Goal: Task Accomplishment & Management: Complete application form

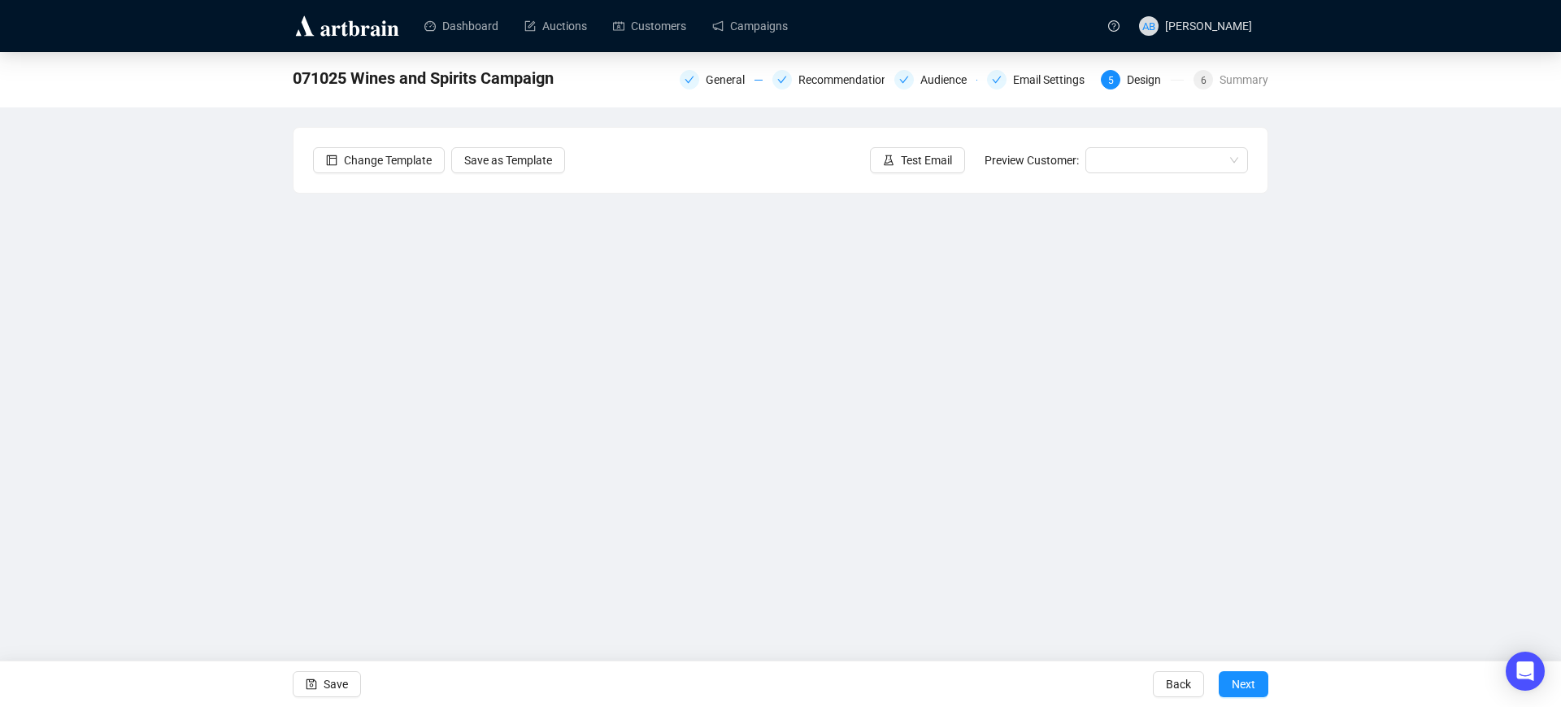
drag, startPoint x: 347, startPoint y: 679, endPoint x: 391, endPoint y: 654, distance: 50.6
click at [347, 679] on button "Save" at bounding box center [327, 684] width 68 height 26
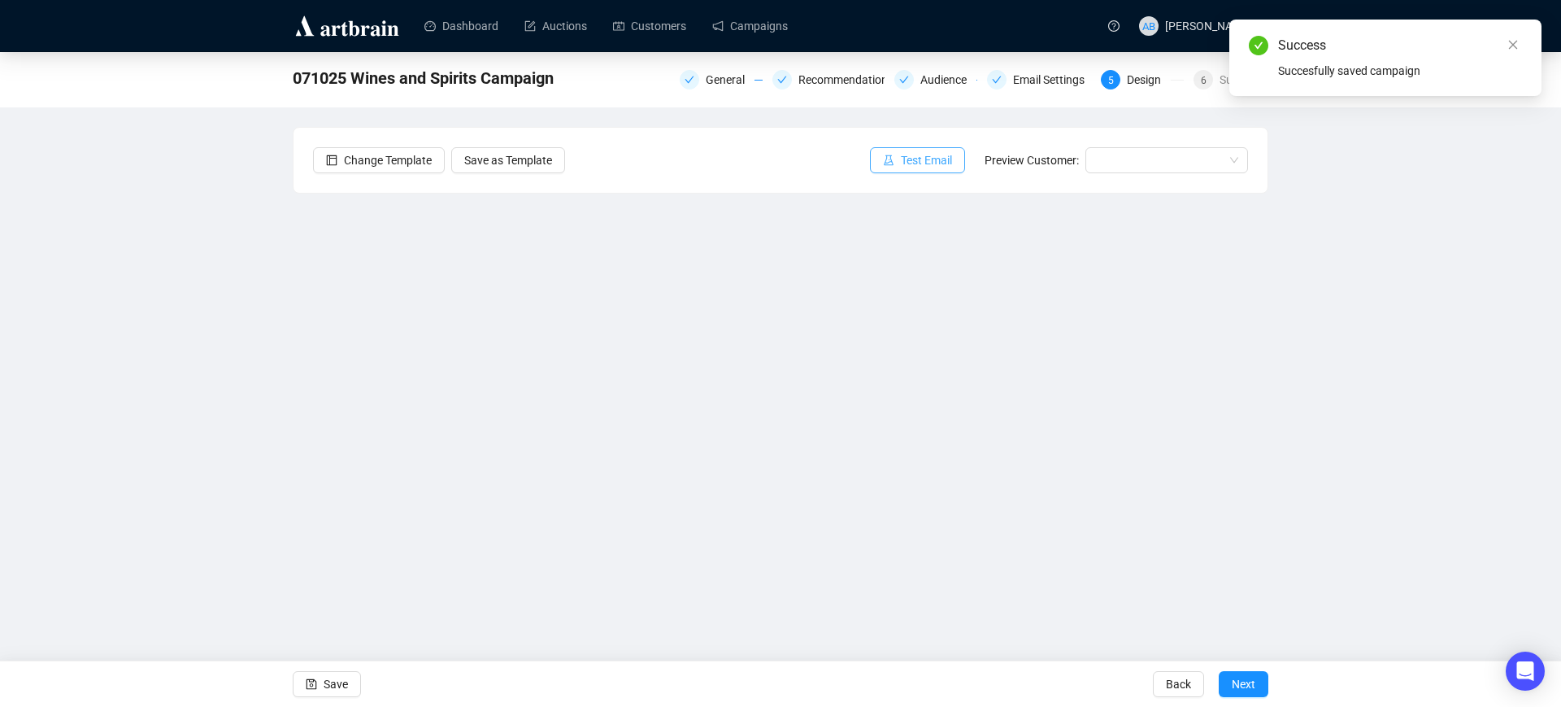
click at [916, 168] on span "Test Email" at bounding box center [926, 160] width 51 height 18
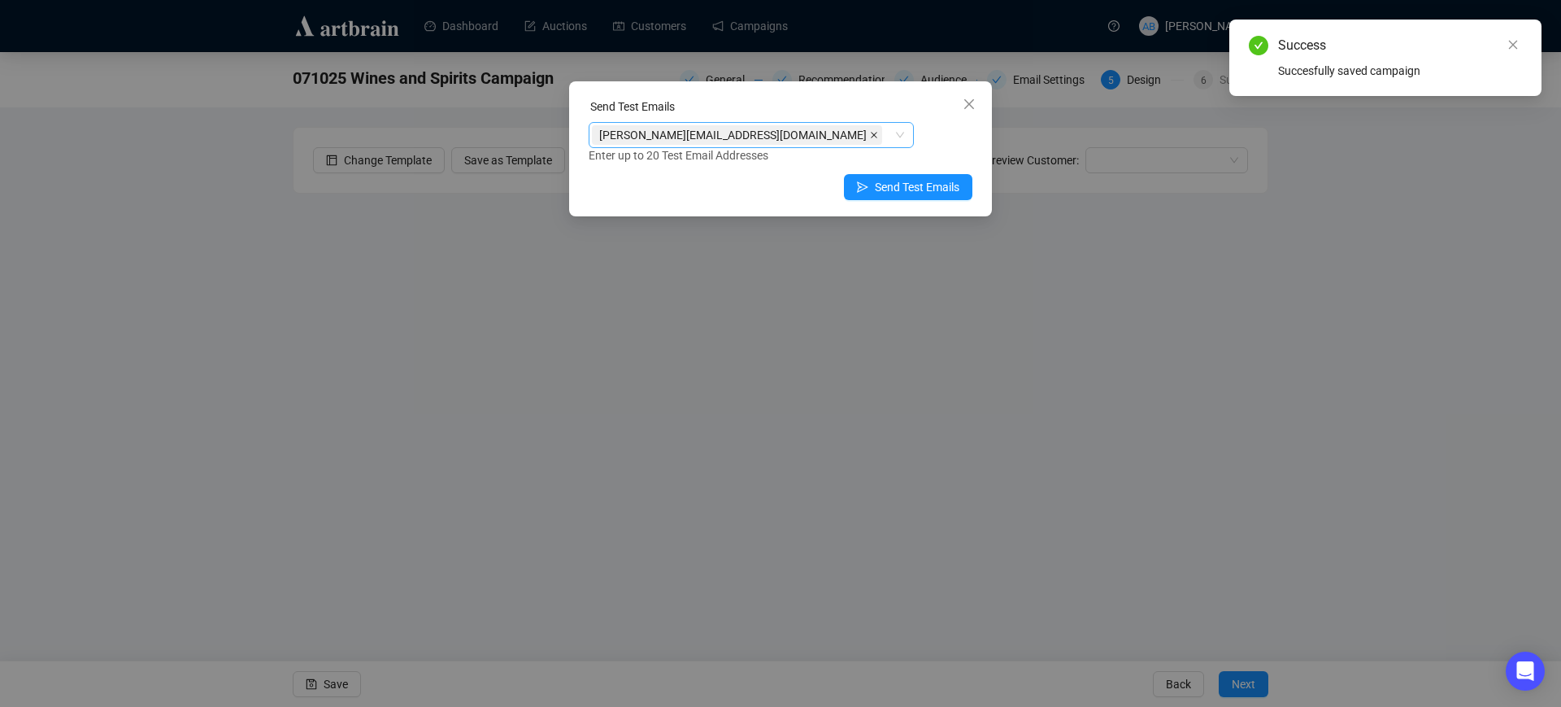
click at [870, 134] on icon "close" at bounding box center [874, 135] width 8 height 8
click at [902, 139] on div at bounding box center [751, 135] width 325 height 26
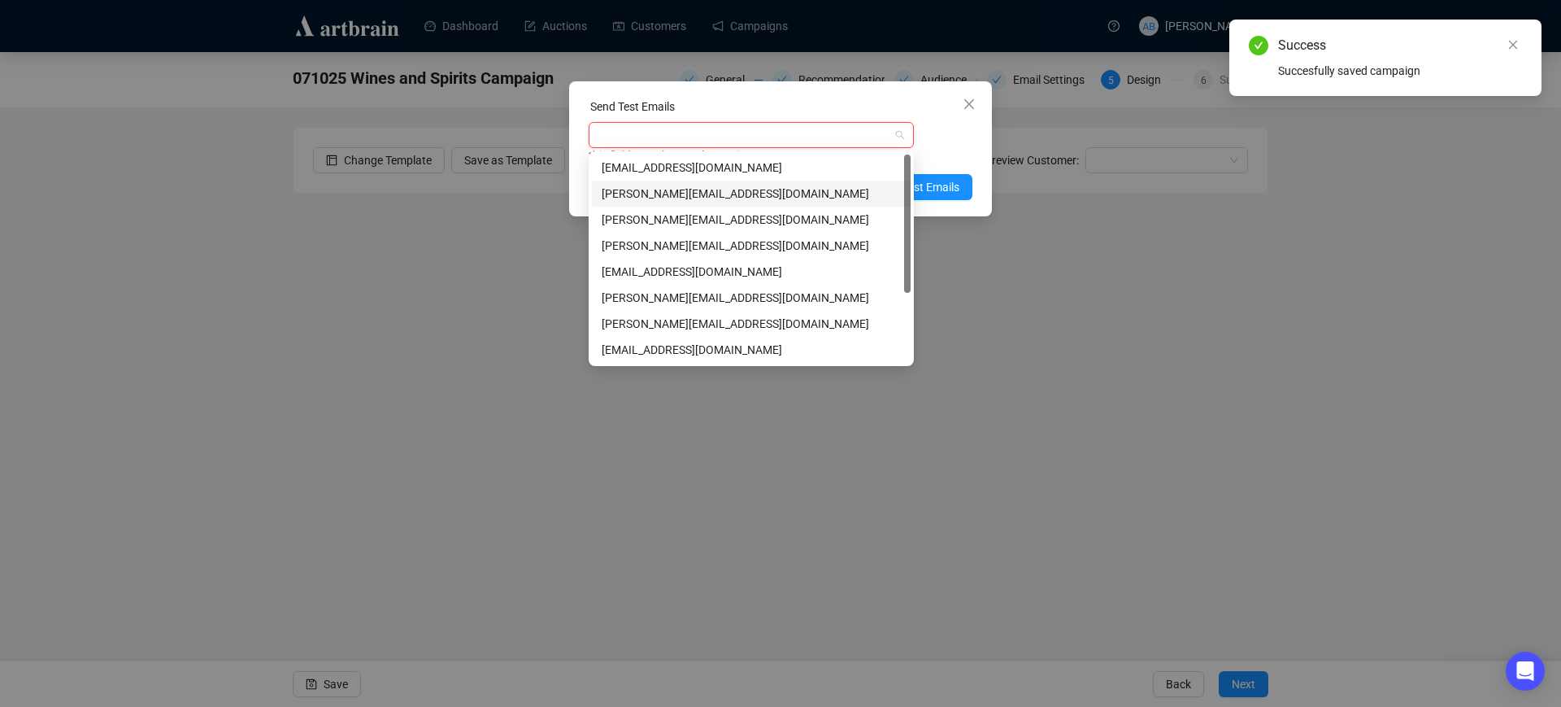
click at [678, 189] on div "[PERSON_NAME][EMAIL_ADDRESS][DOMAIN_NAME]" at bounding box center [751, 194] width 299 height 18
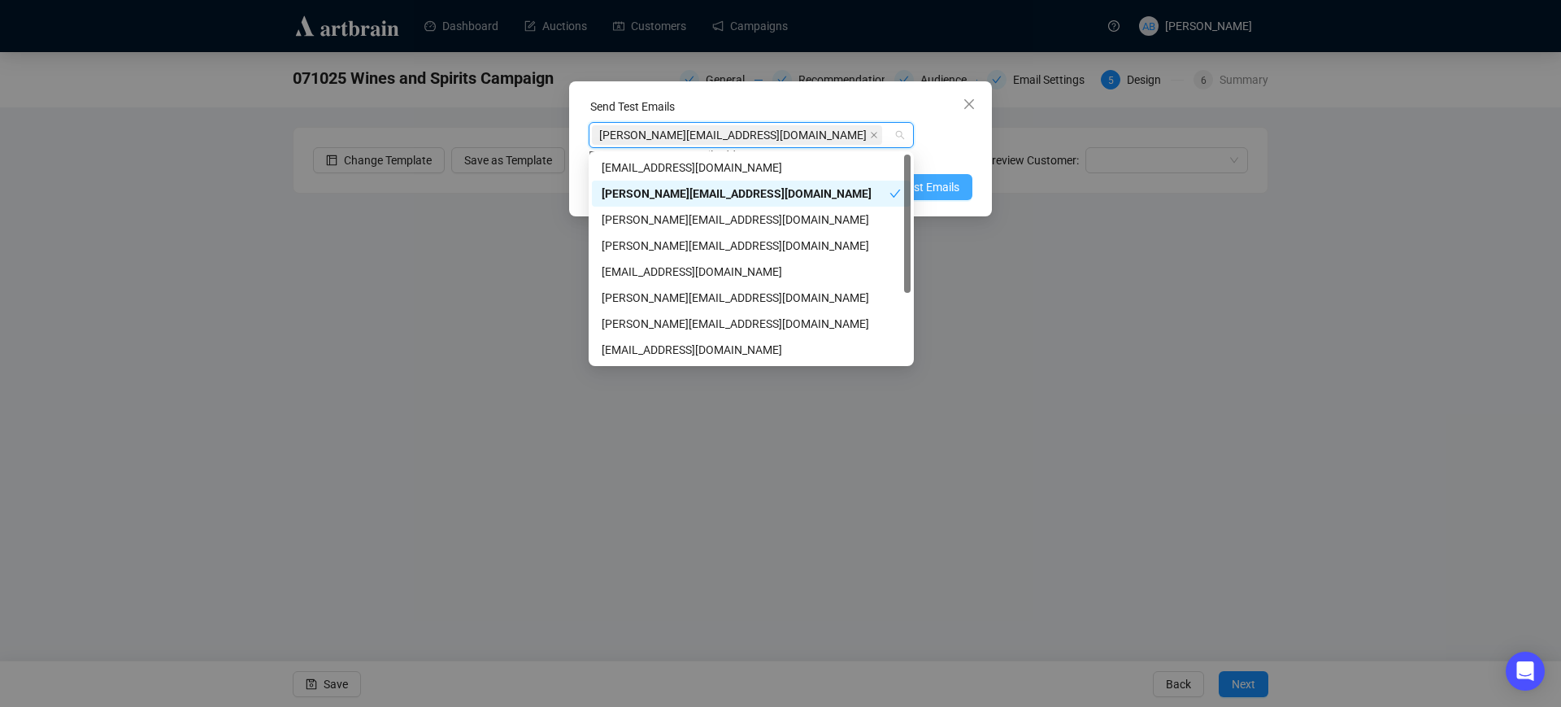
click at [921, 189] on span "Send Test Emails" at bounding box center [917, 187] width 85 height 18
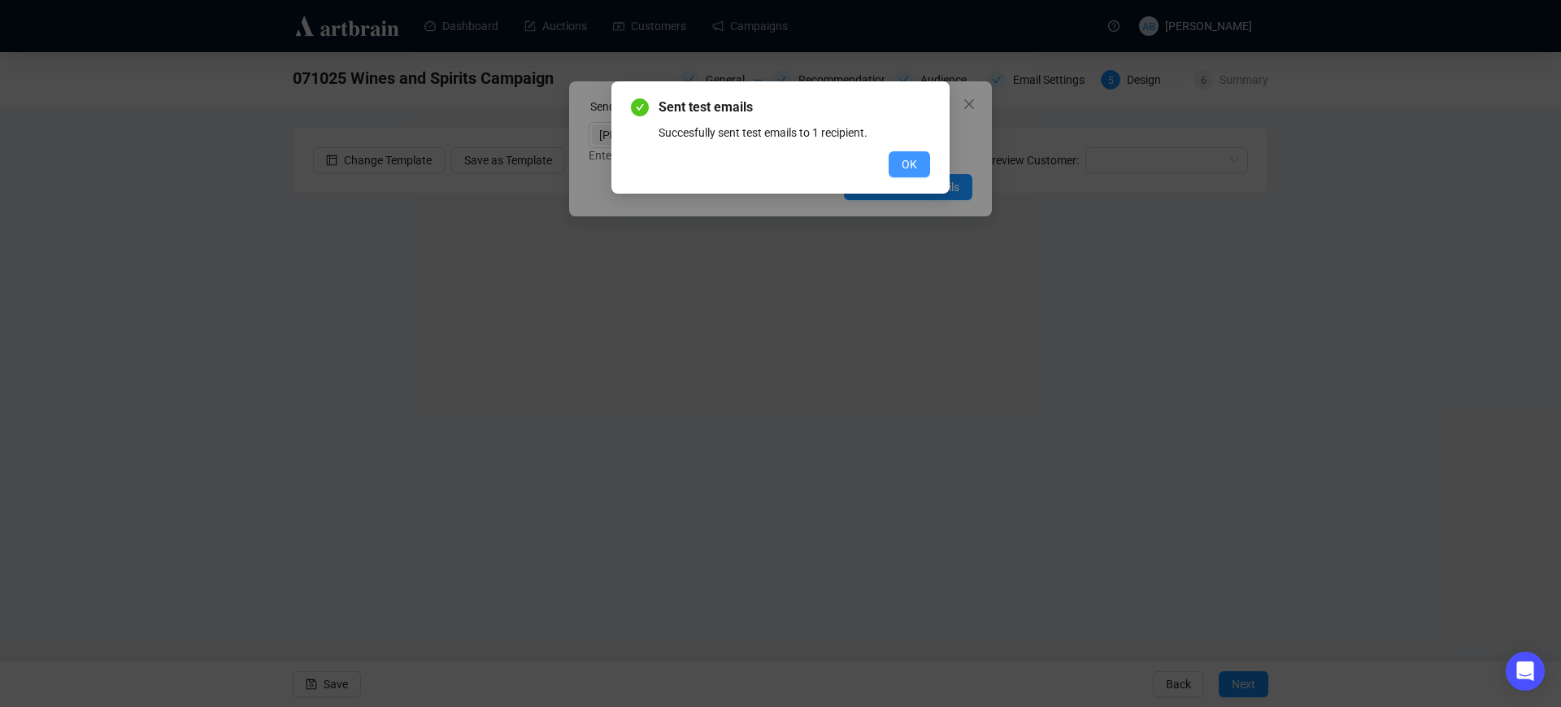
click at [909, 163] on span "OK" at bounding box center [909, 164] width 15 height 18
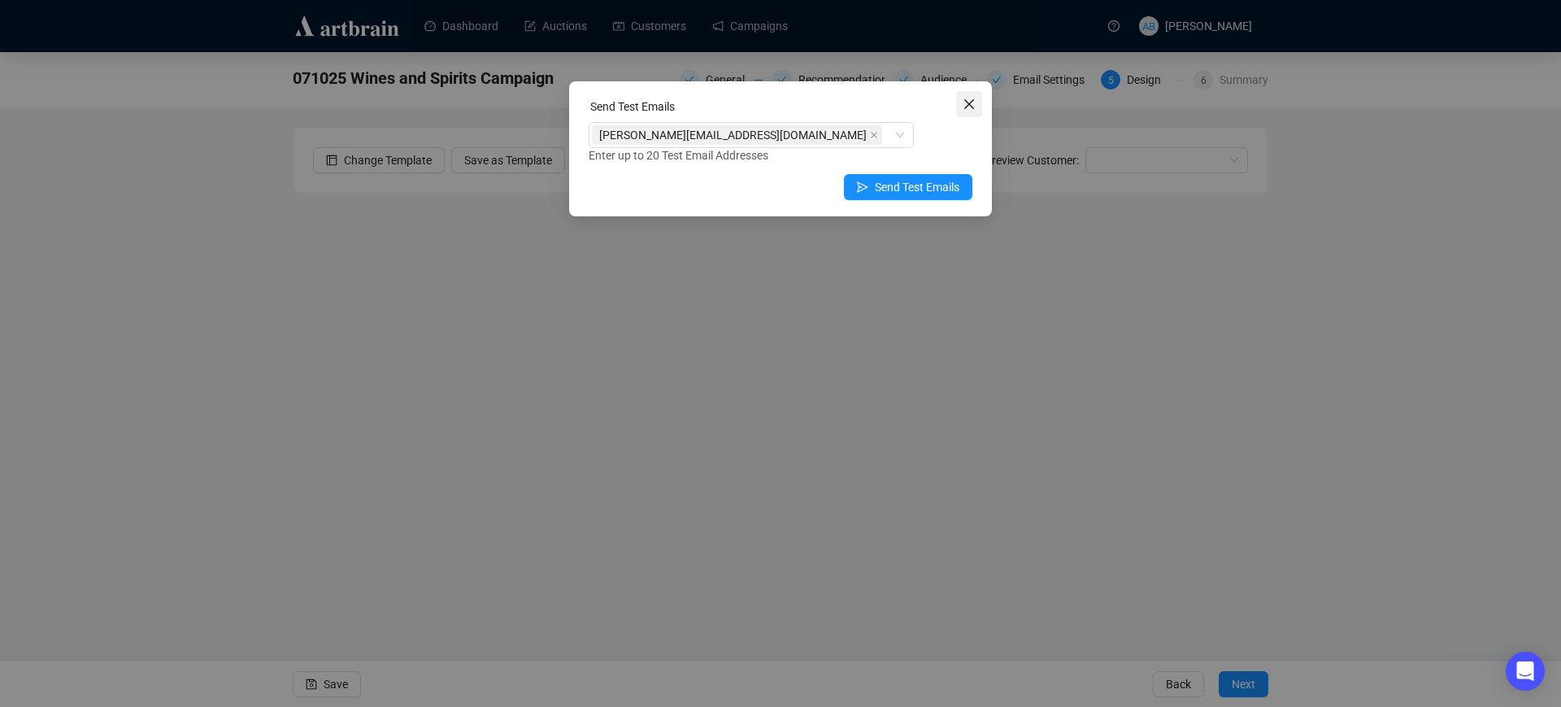
click at [965, 98] on icon "close" at bounding box center [969, 104] width 13 height 13
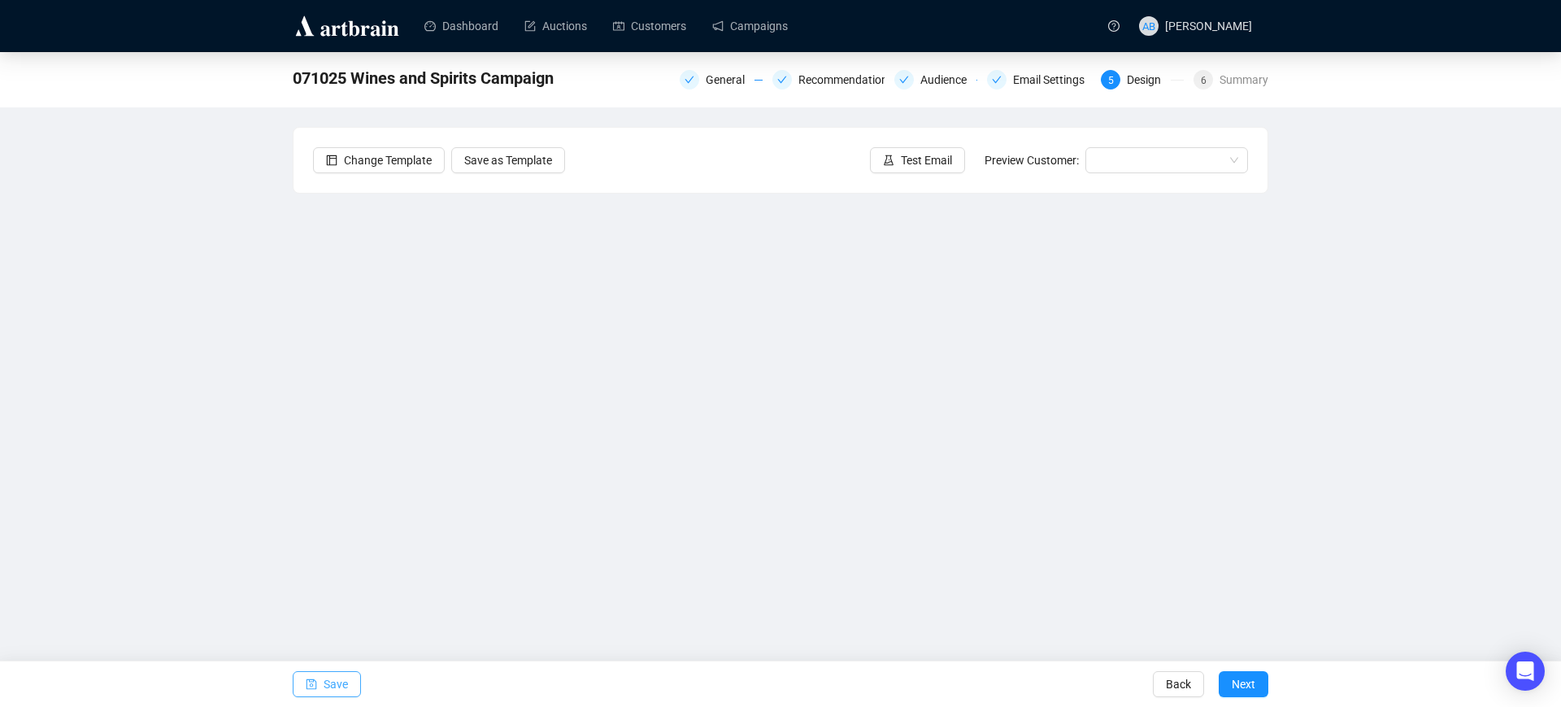
drag, startPoint x: 311, startPoint y: 686, endPoint x: 398, endPoint y: 698, distance: 86.9
click at [312, 686] on icon "save" at bounding box center [311, 683] width 11 height 11
click at [1246, 685] on span "Next" at bounding box center [1244, 684] width 24 height 46
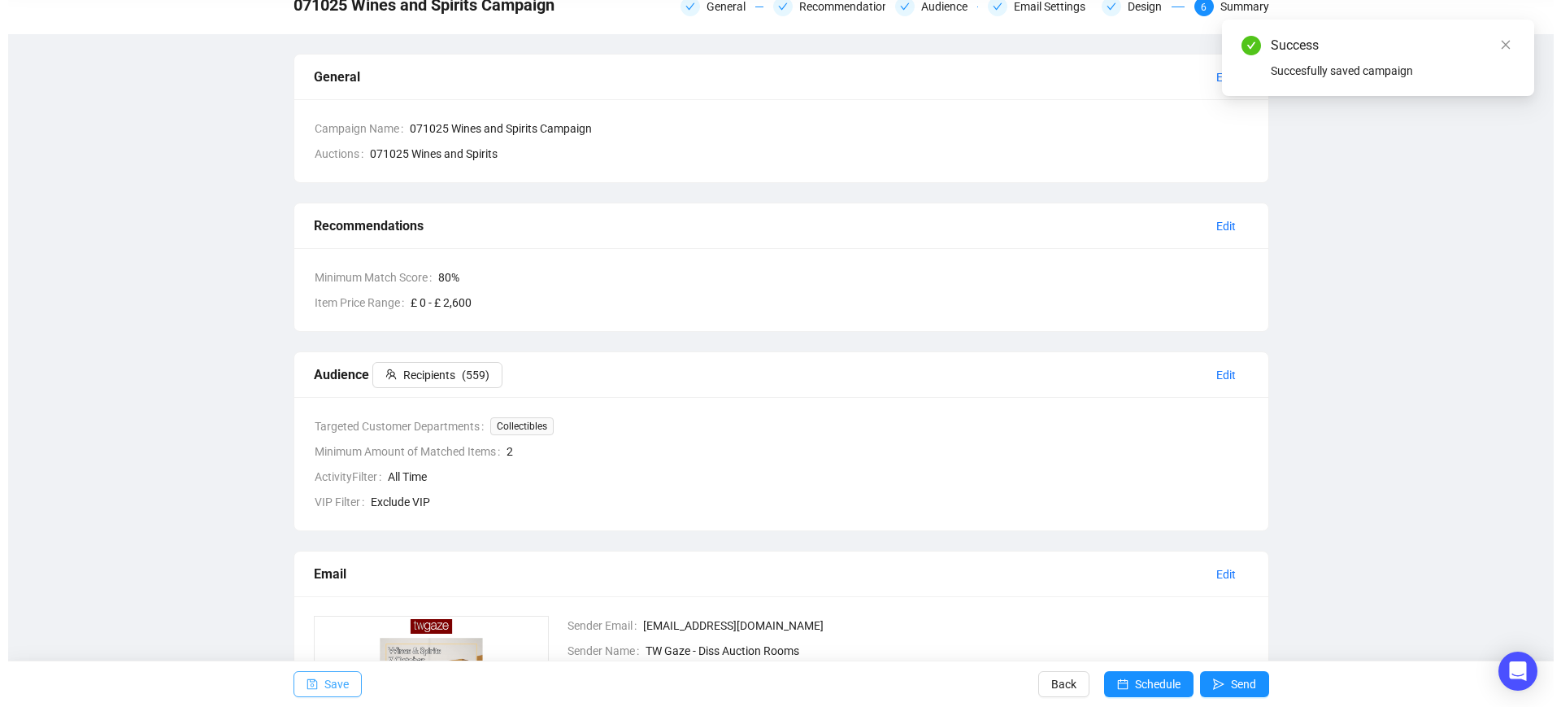
scroll to position [411, 0]
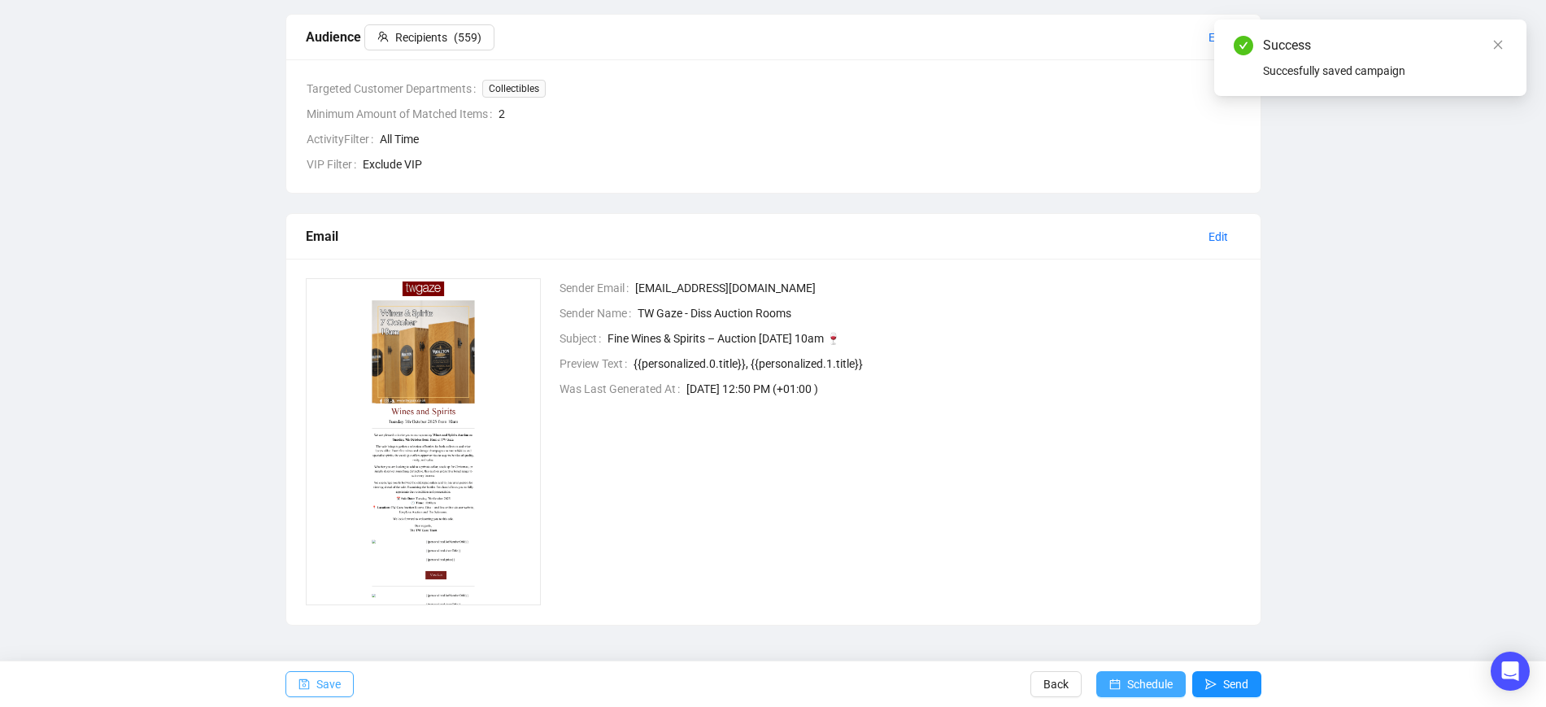
click at [1149, 677] on span "Schedule" at bounding box center [1150, 684] width 46 height 46
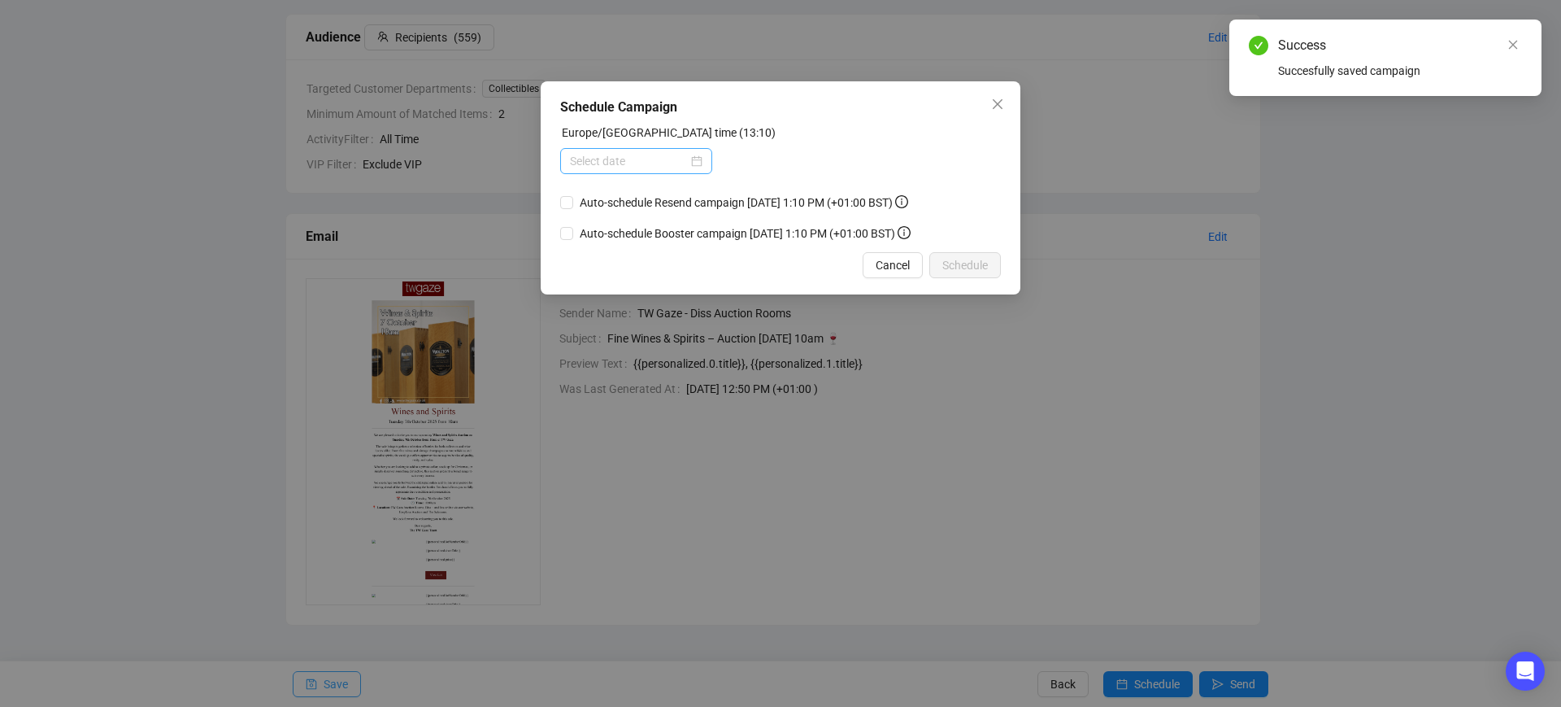
click at [703, 165] on div at bounding box center [636, 161] width 152 height 26
type input "[DATE] 00:01"
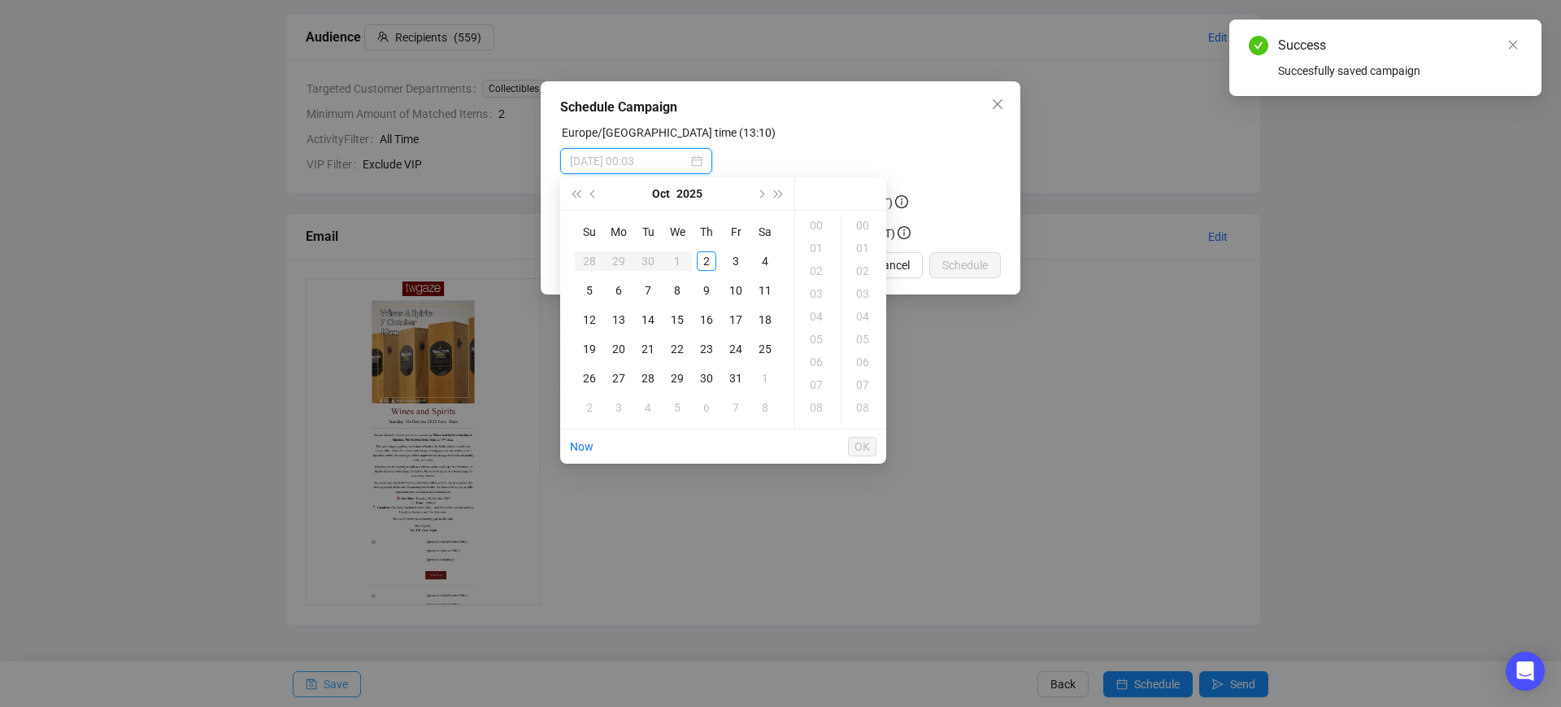
type input "[DATE] 02:00"
click at [710, 259] on div "2" at bounding box center [707, 261] width 20 height 20
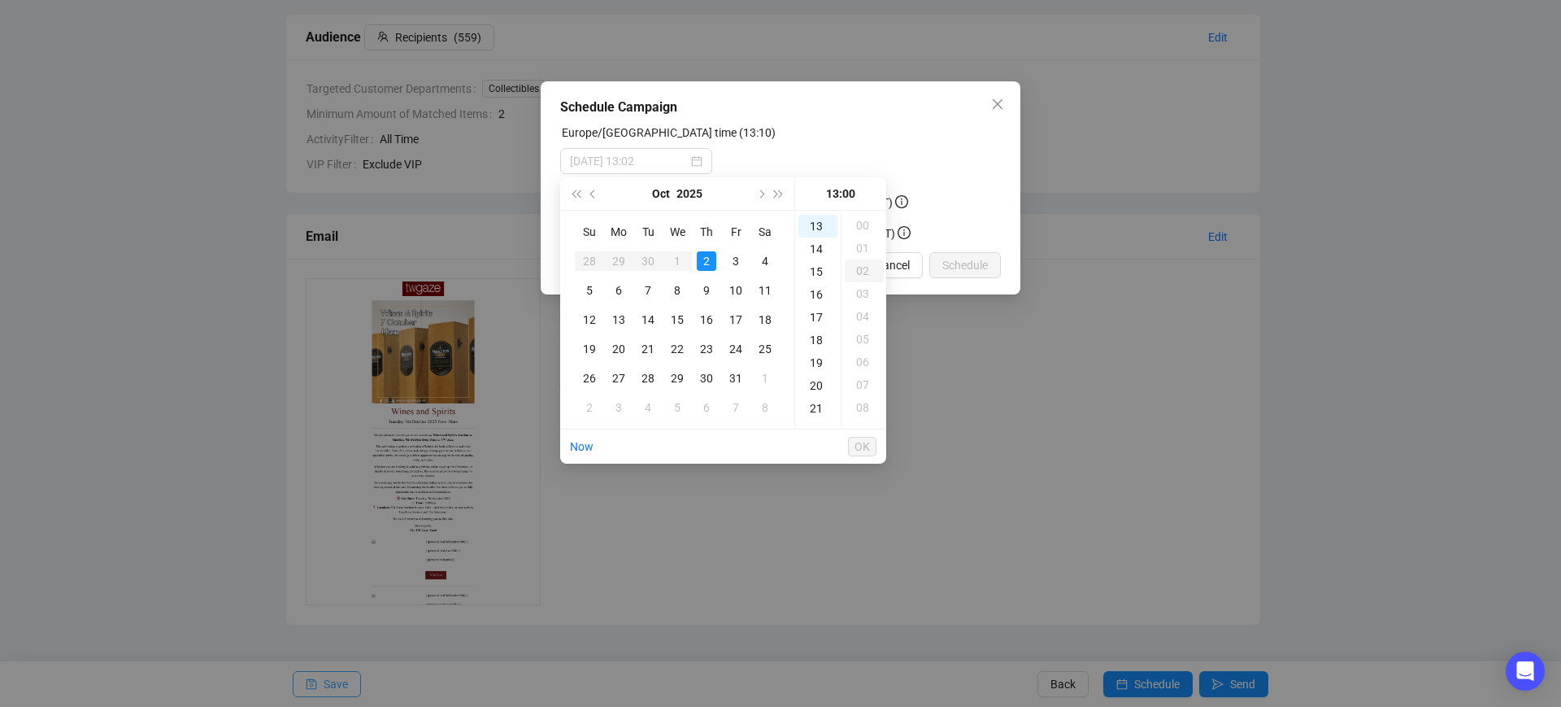
scroll to position [296, 0]
click at [814, 251] on div "14" at bounding box center [817, 248] width 39 height 23
click at [866, 374] on div "11" at bounding box center [864, 374] width 39 height 23
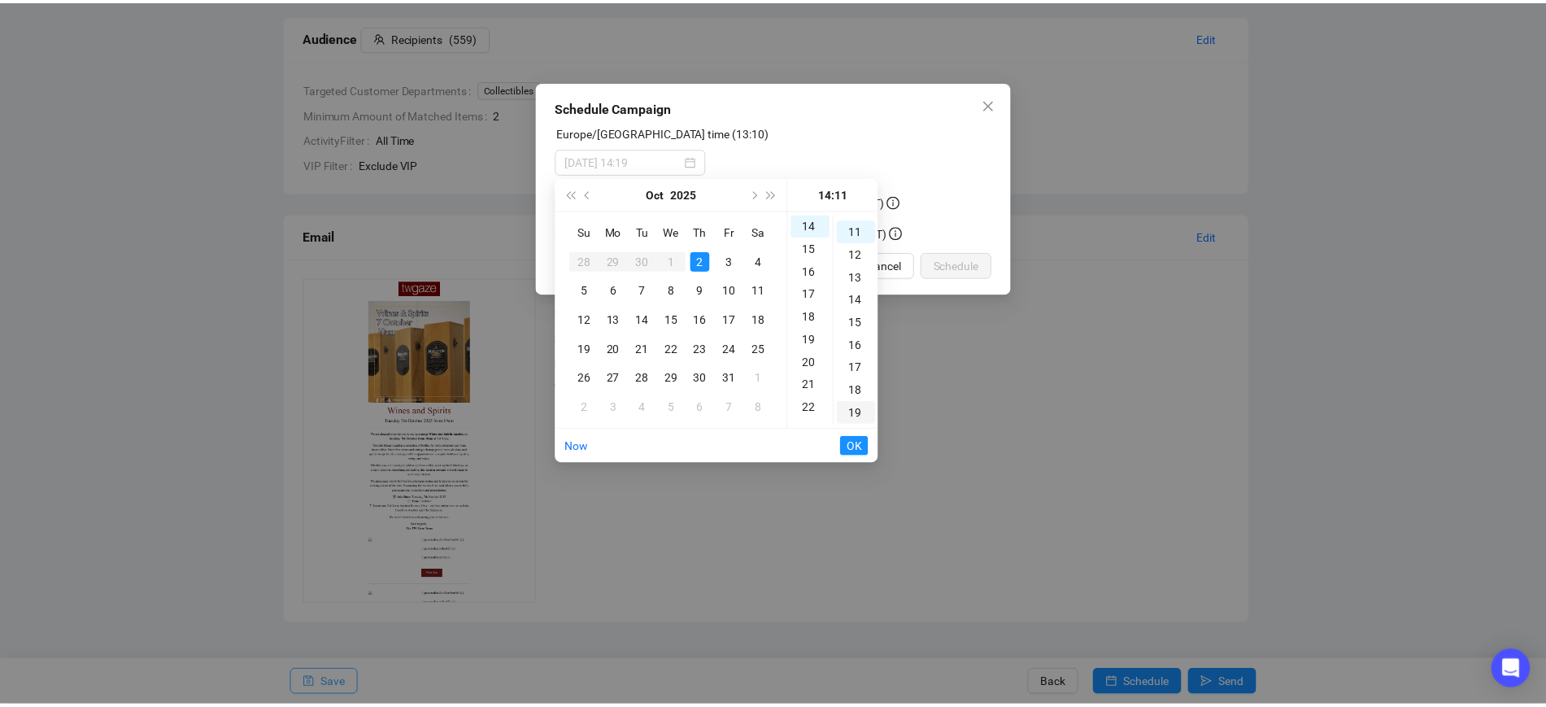
scroll to position [250, 0]
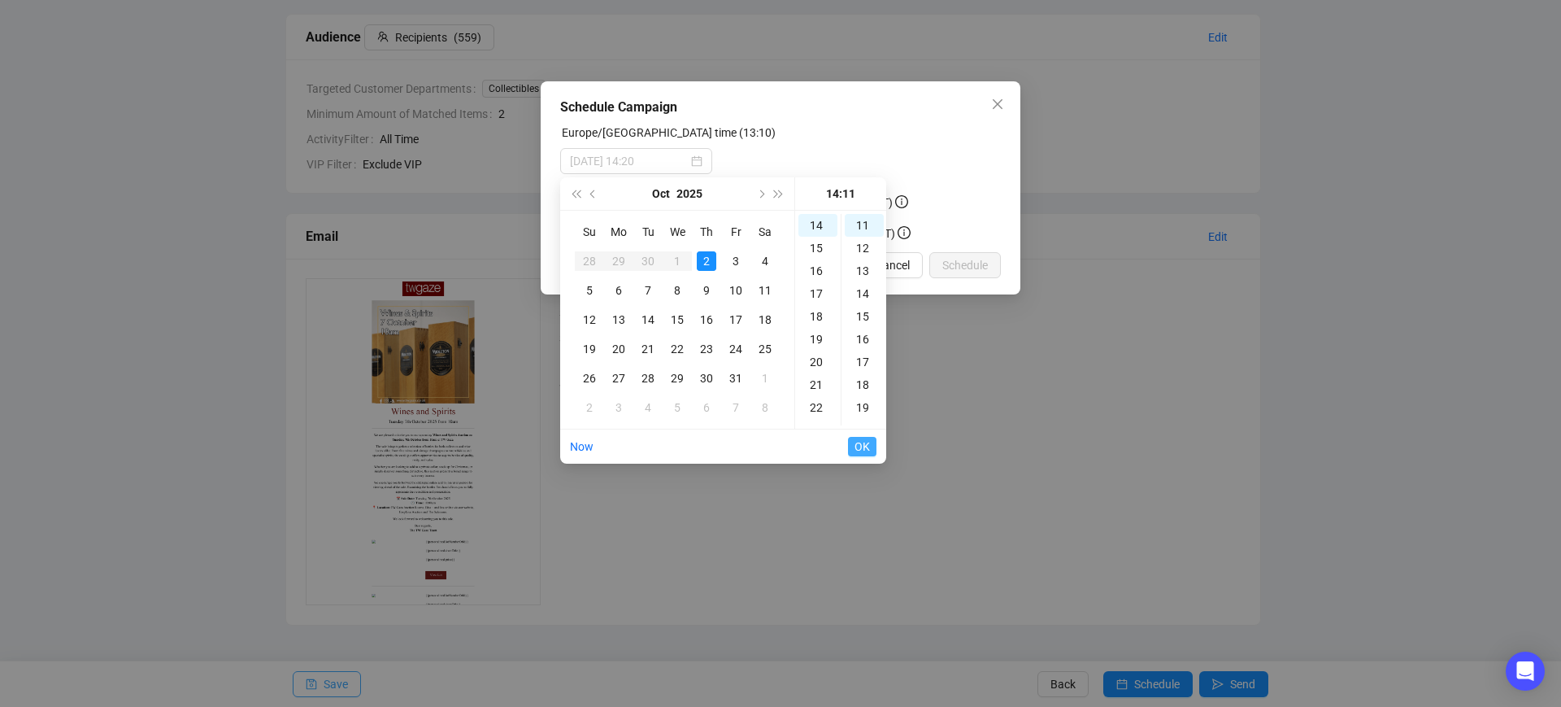
type input "[DATE] 14:11"
click at [867, 440] on span "OK" at bounding box center [862, 446] width 15 height 31
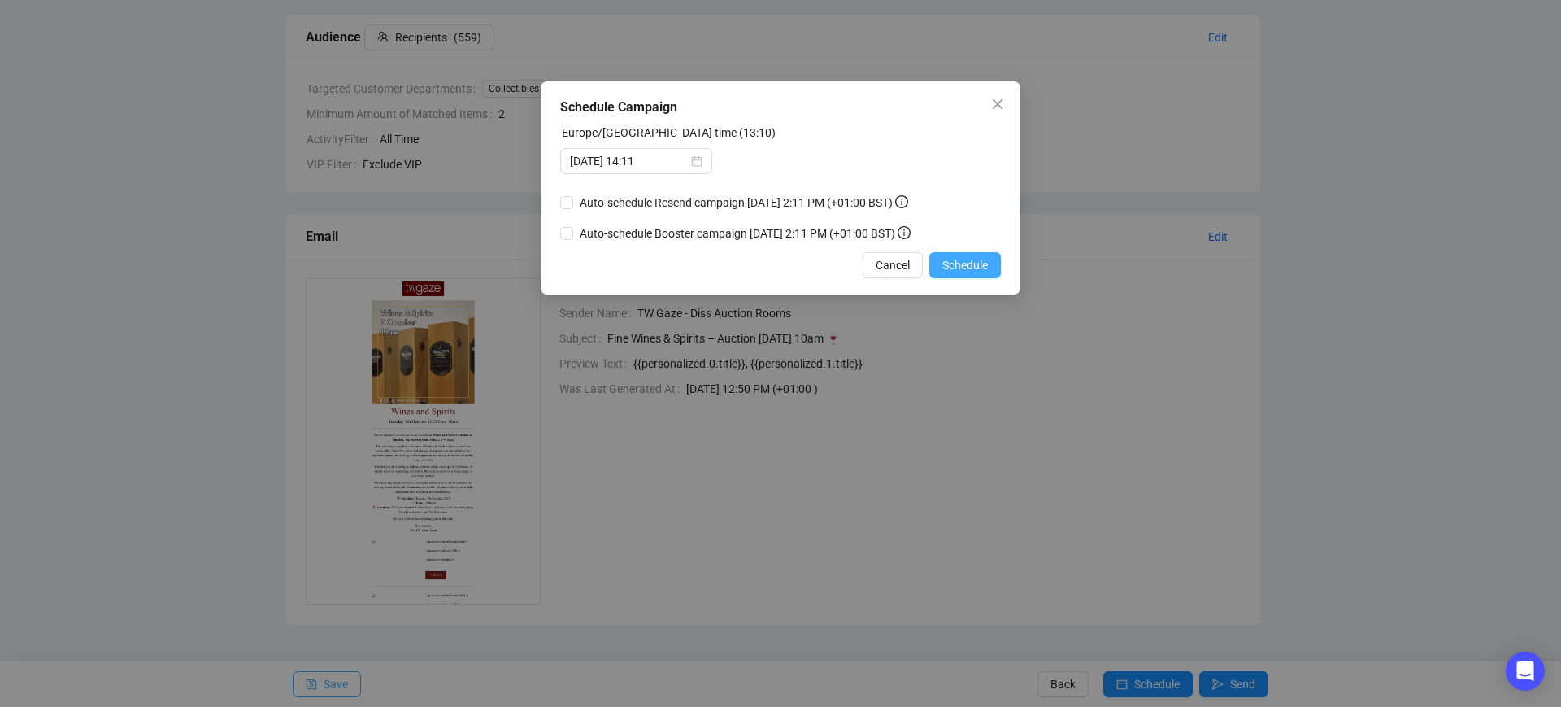
click at [971, 263] on span "Schedule" at bounding box center [965, 265] width 46 height 18
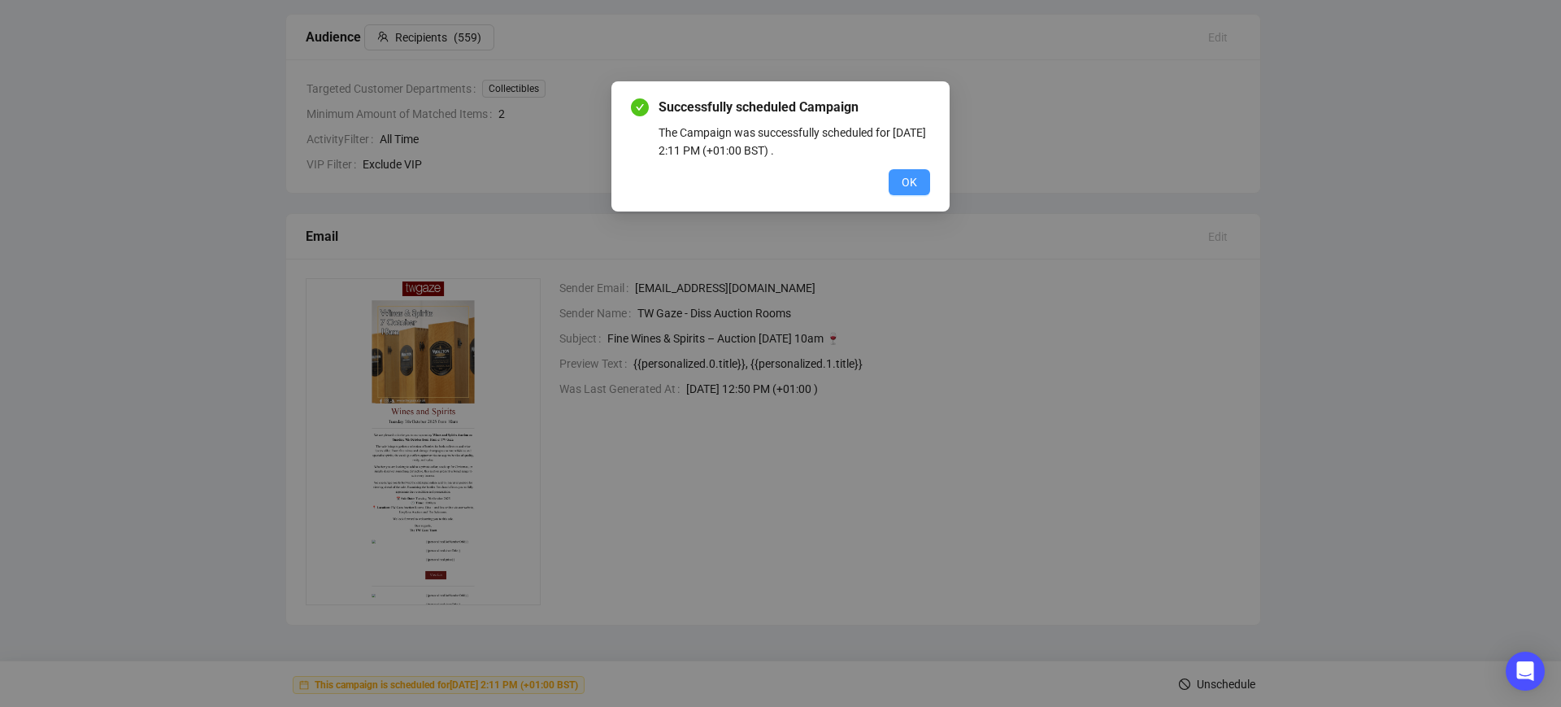
click at [905, 179] on span "OK" at bounding box center [909, 182] width 15 height 18
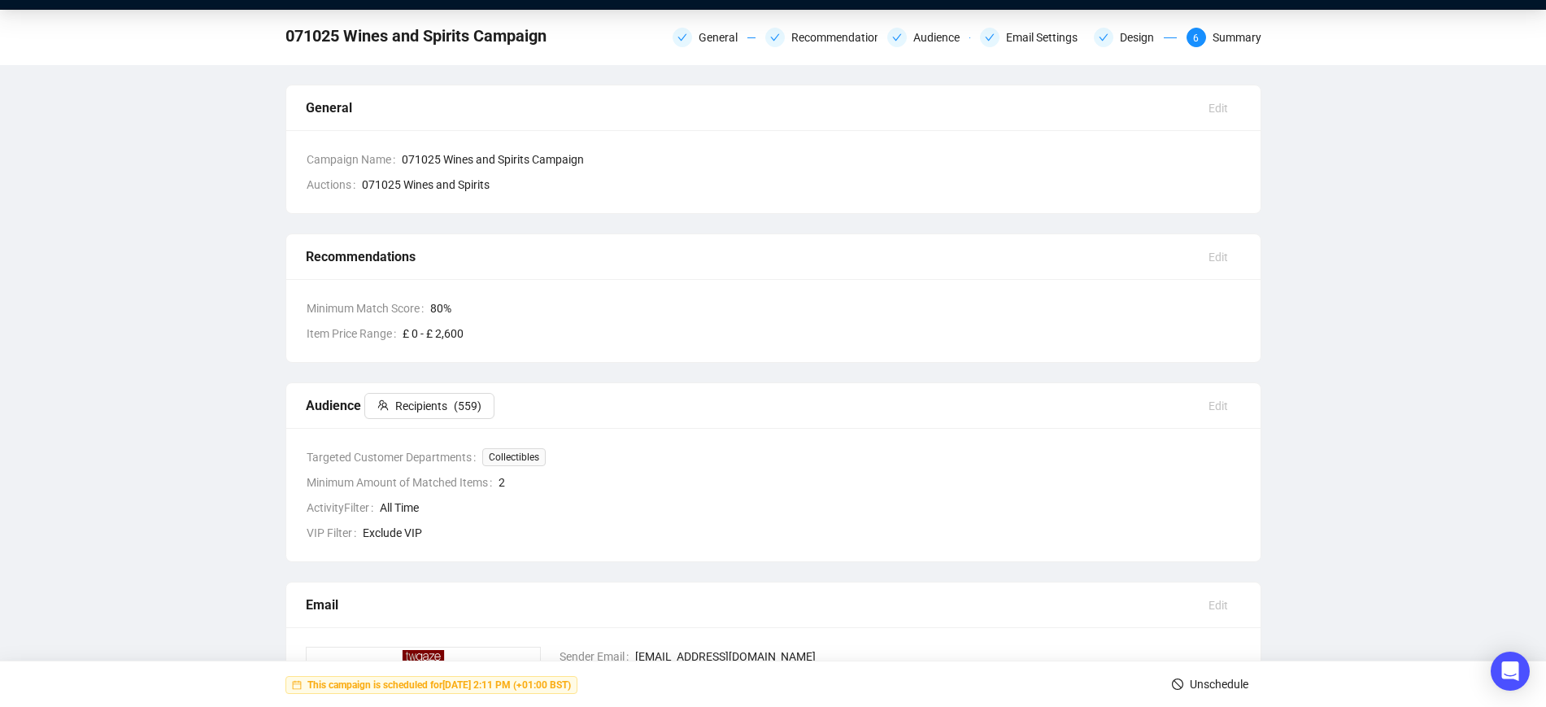
scroll to position [0, 0]
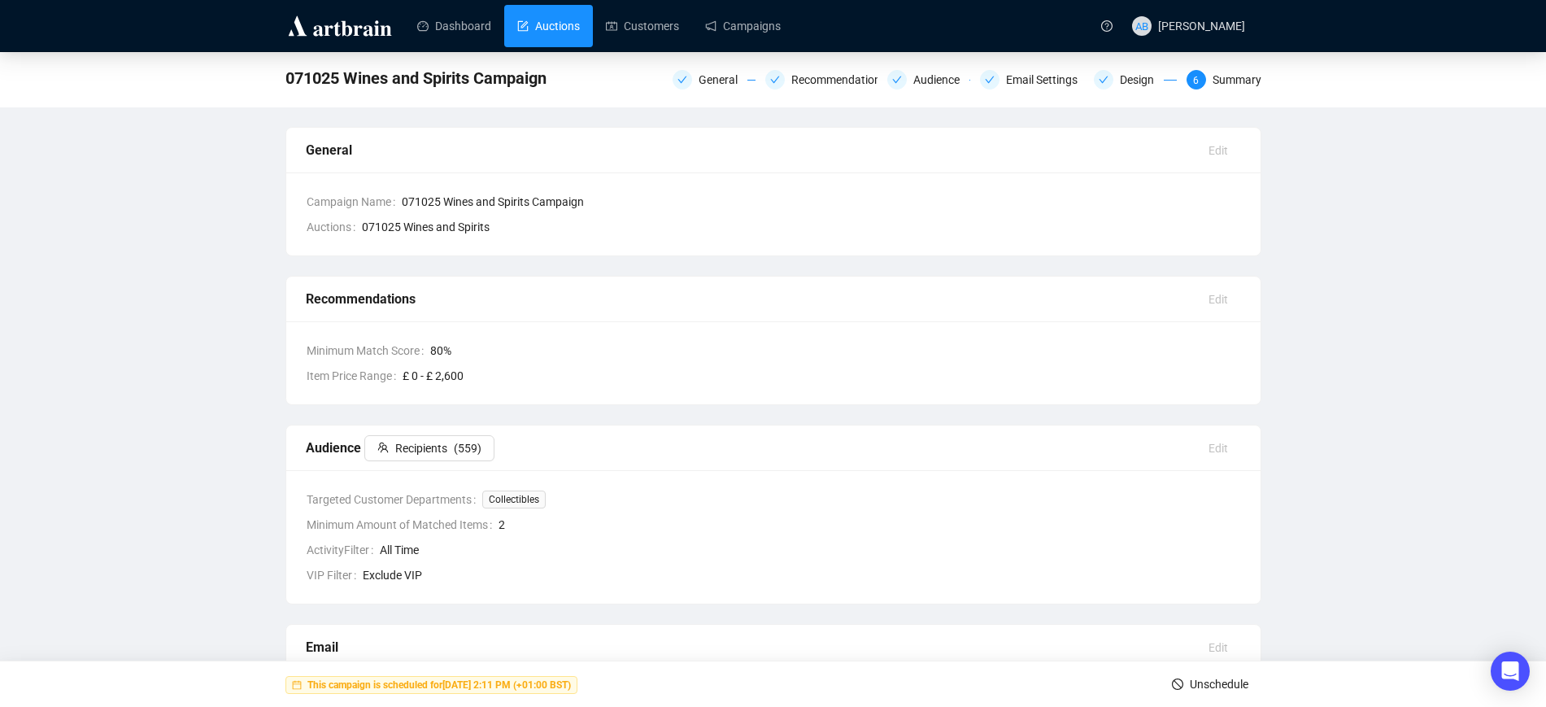
click at [533, 34] on link "Auctions" at bounding box center [548, 26] width 63 height 42
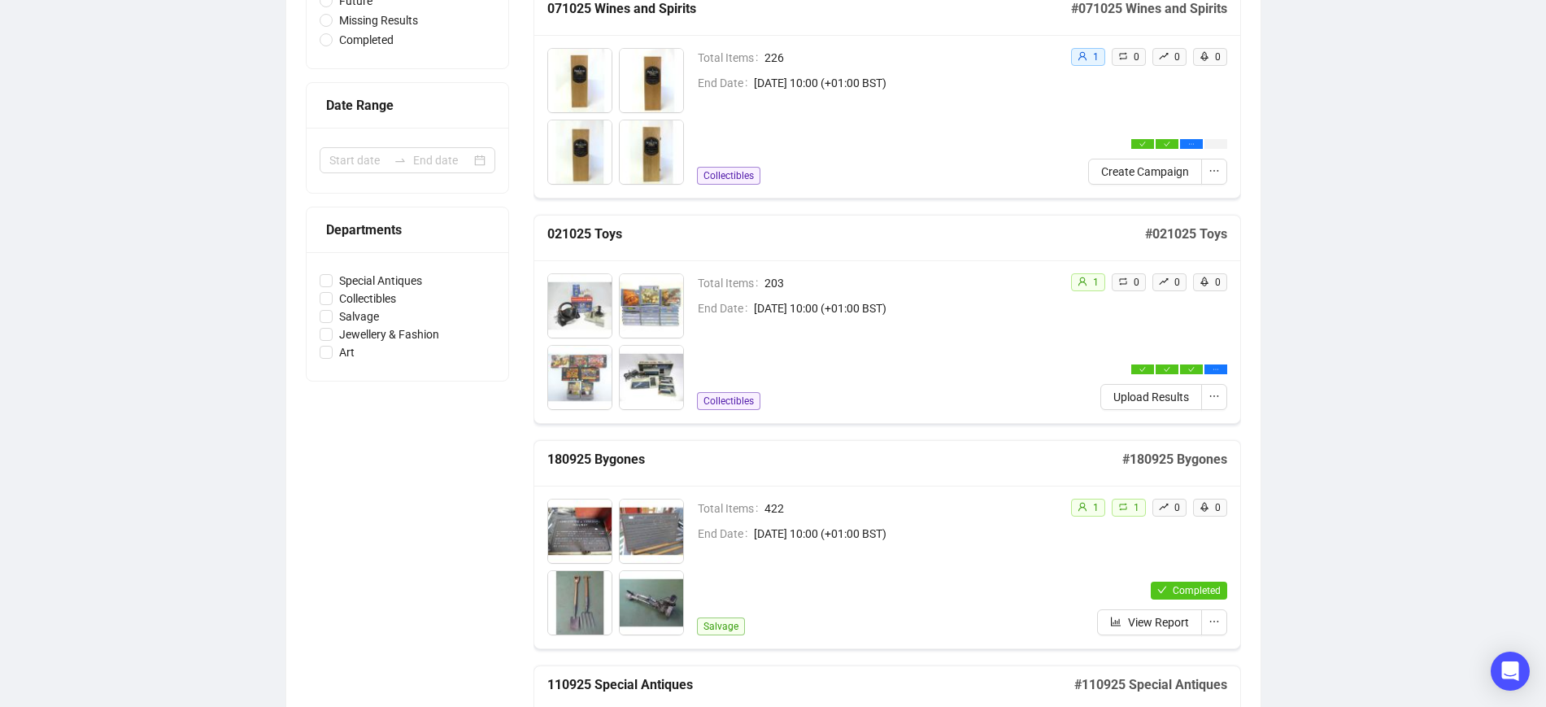
scroll to position [305, 0]
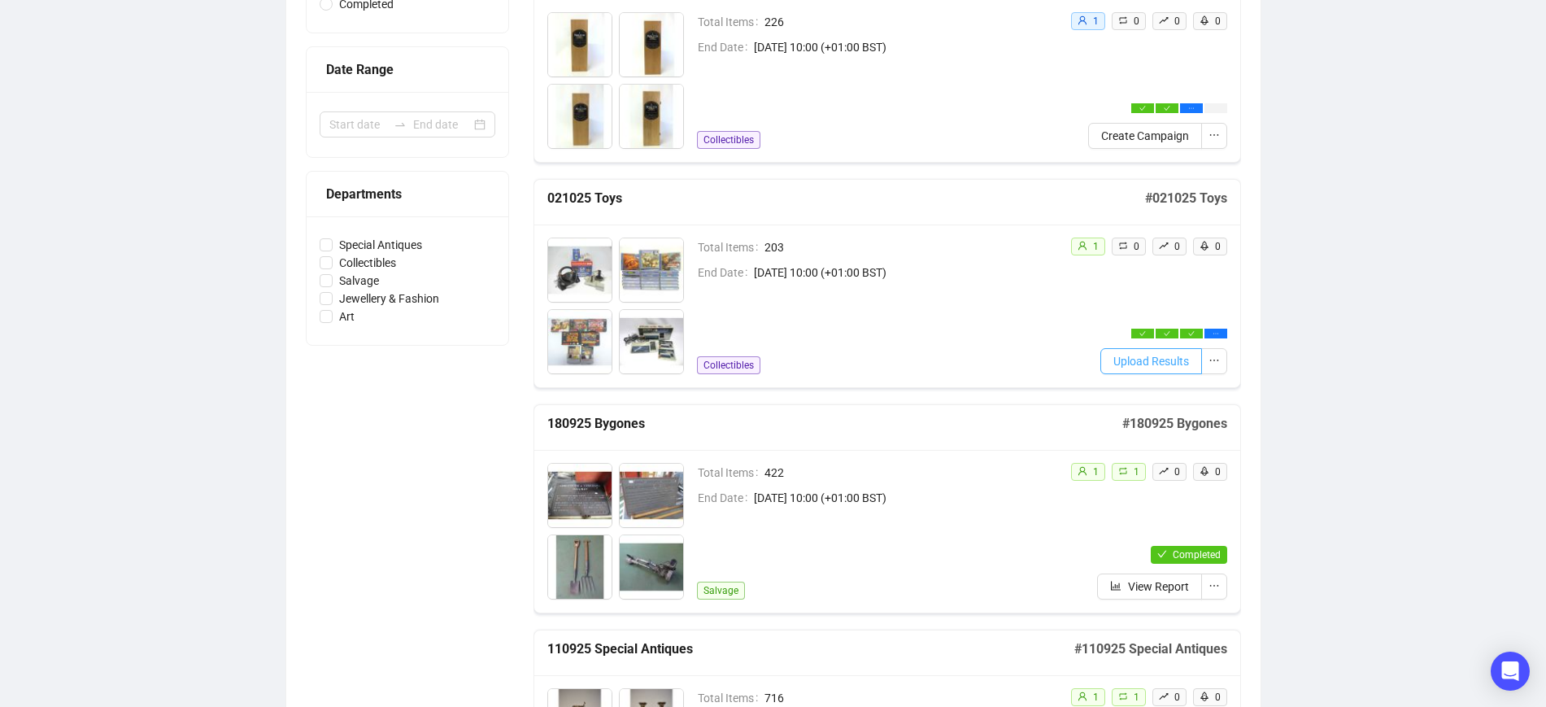
click at [1141, 364] on span "Upload Results" at bounding box center [1151, 361] width 76 height 18
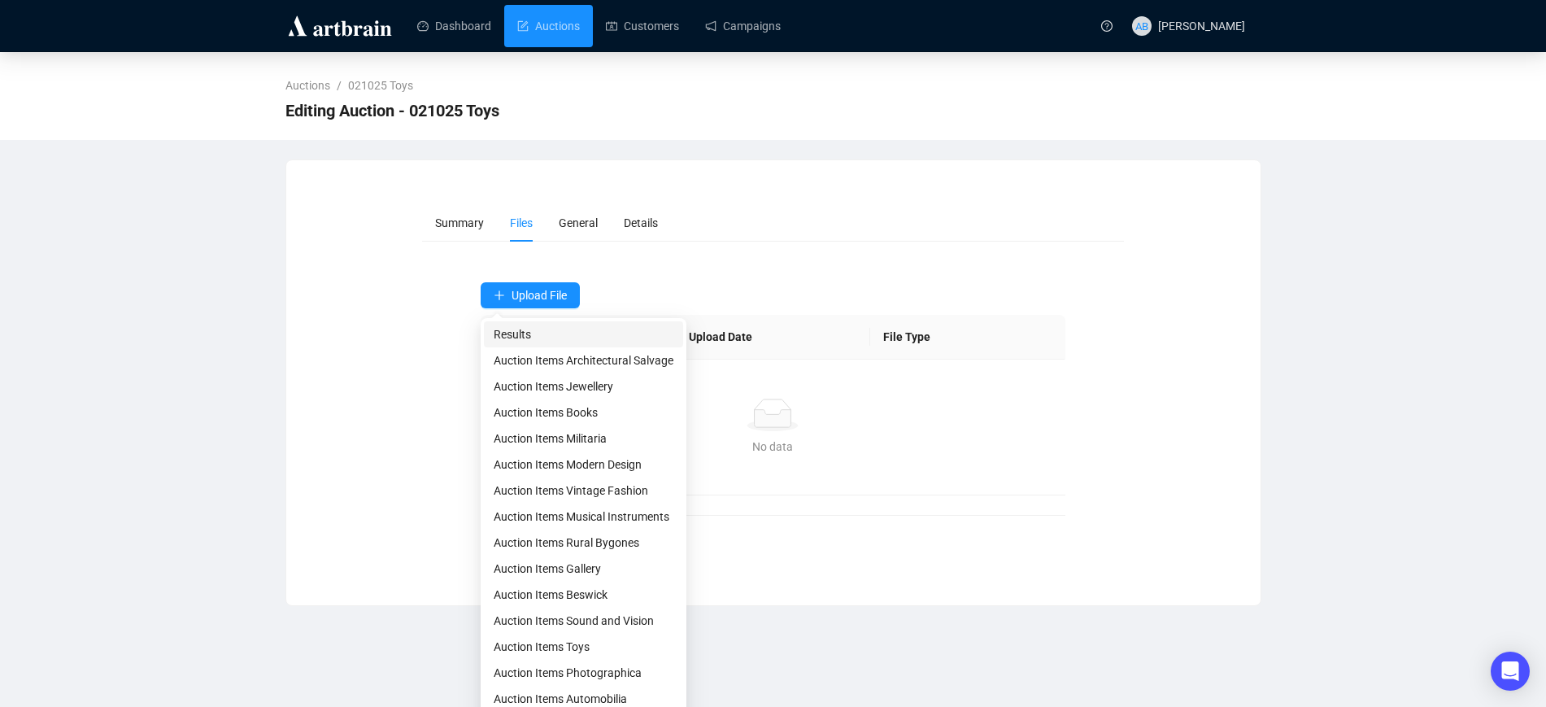
click at [532, 329] on span "Results" at bounding box center [584, 334] width 180 height 18
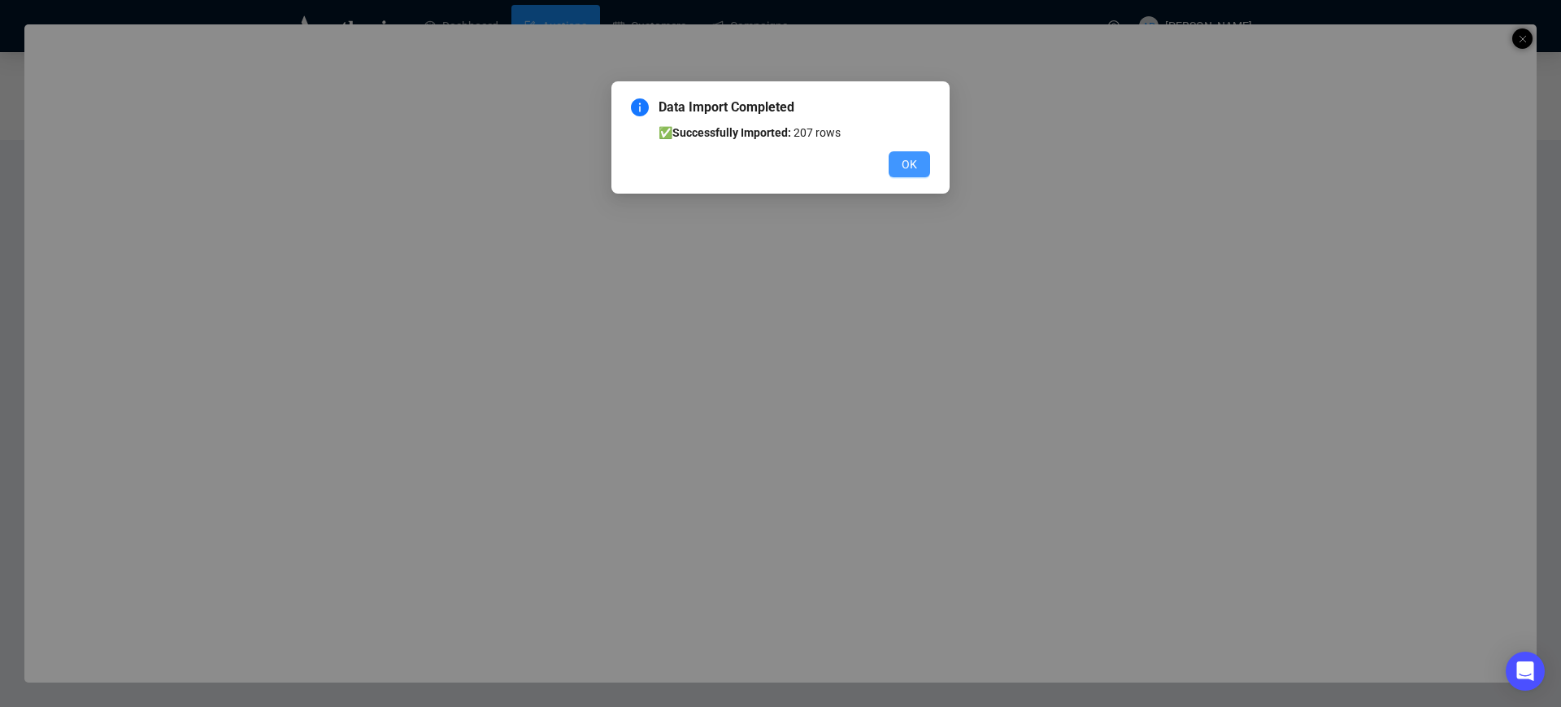
click at [893, 170] on button "OK" at bounding box center [909, 164] width 41 height 26
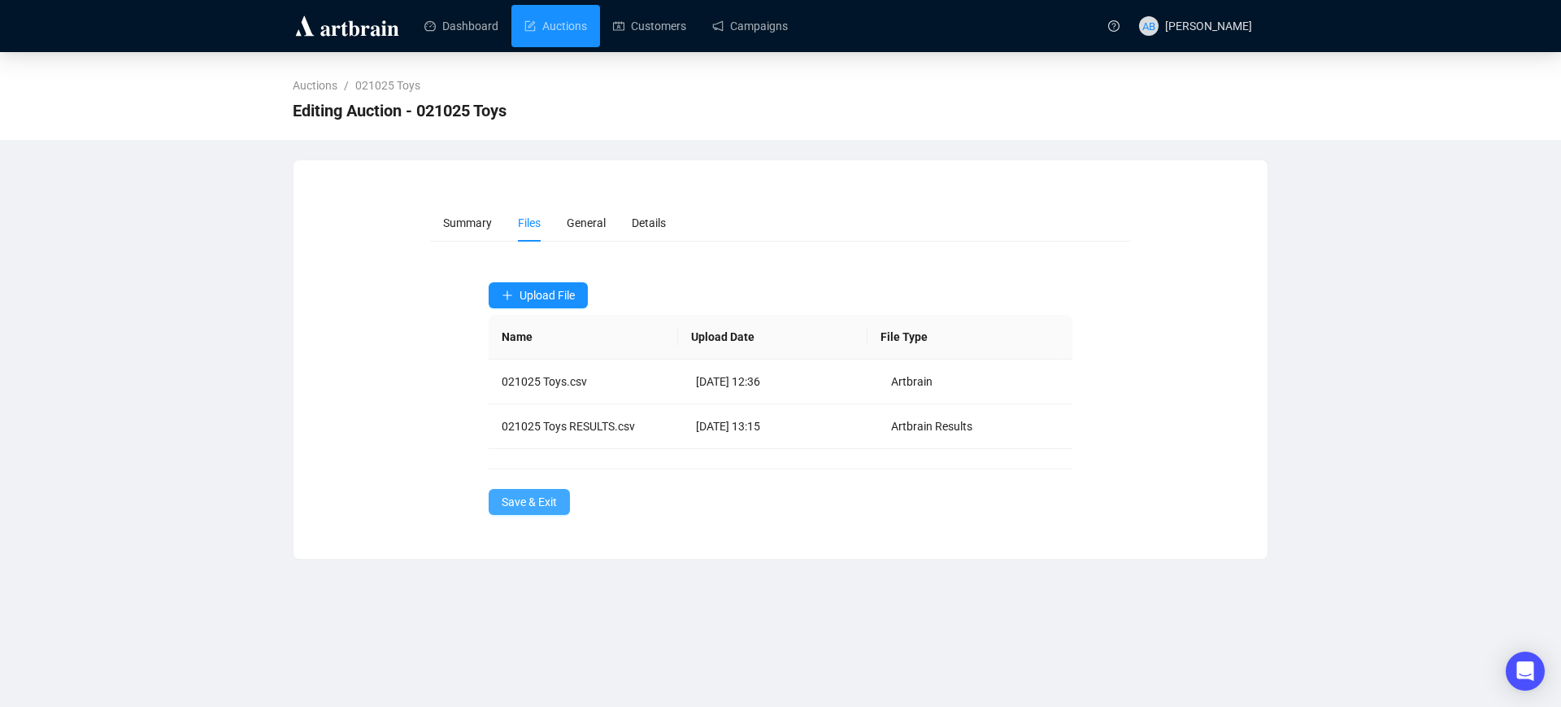
click at [504, 494] on span "Save & Exit" at bounding box center [529, 502] width 55 height 18
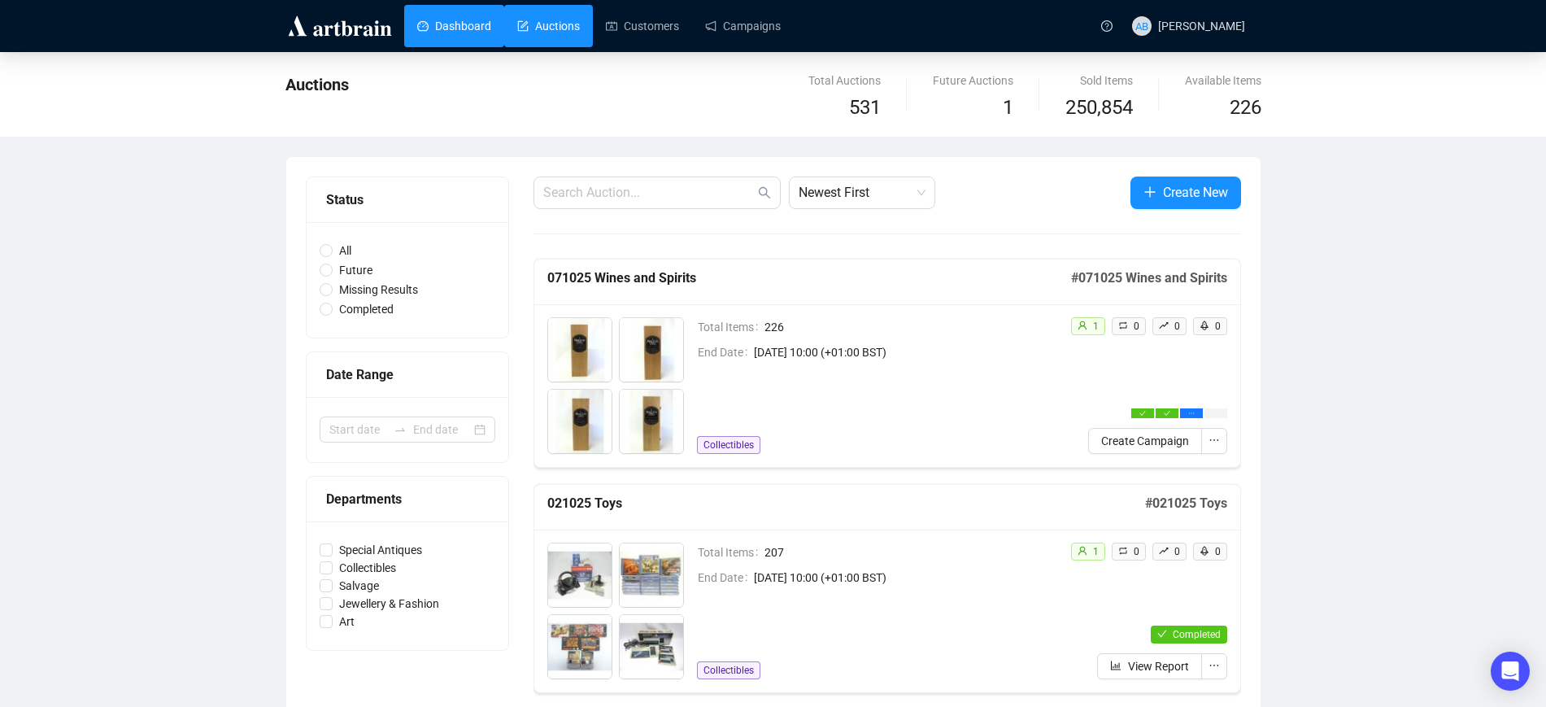
click at [480, 24] on link "Dashboard" at bounding box center [454, 26] width 74 height 42
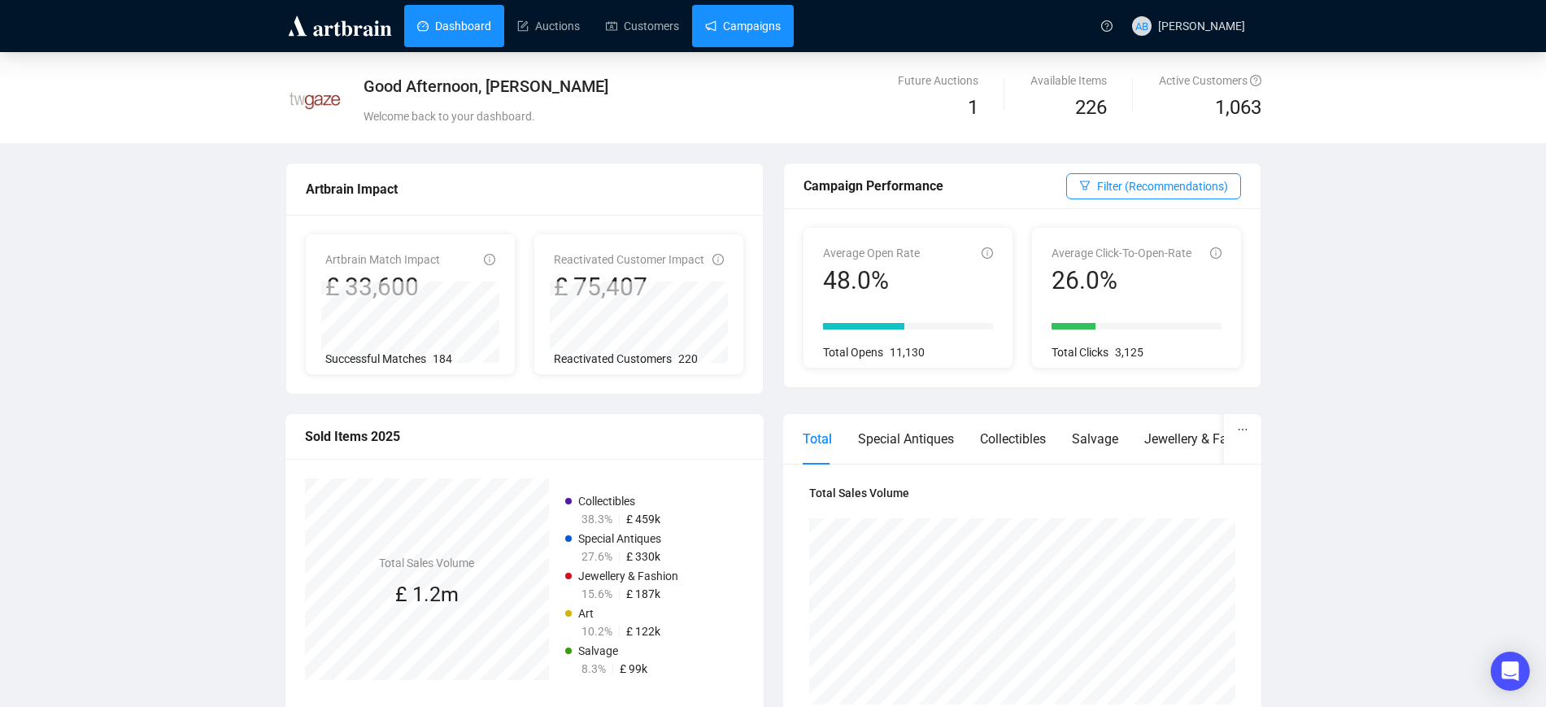
click at [781, 26] on link "Campaigns" at bounding box center [743, 26] width 76 height 42
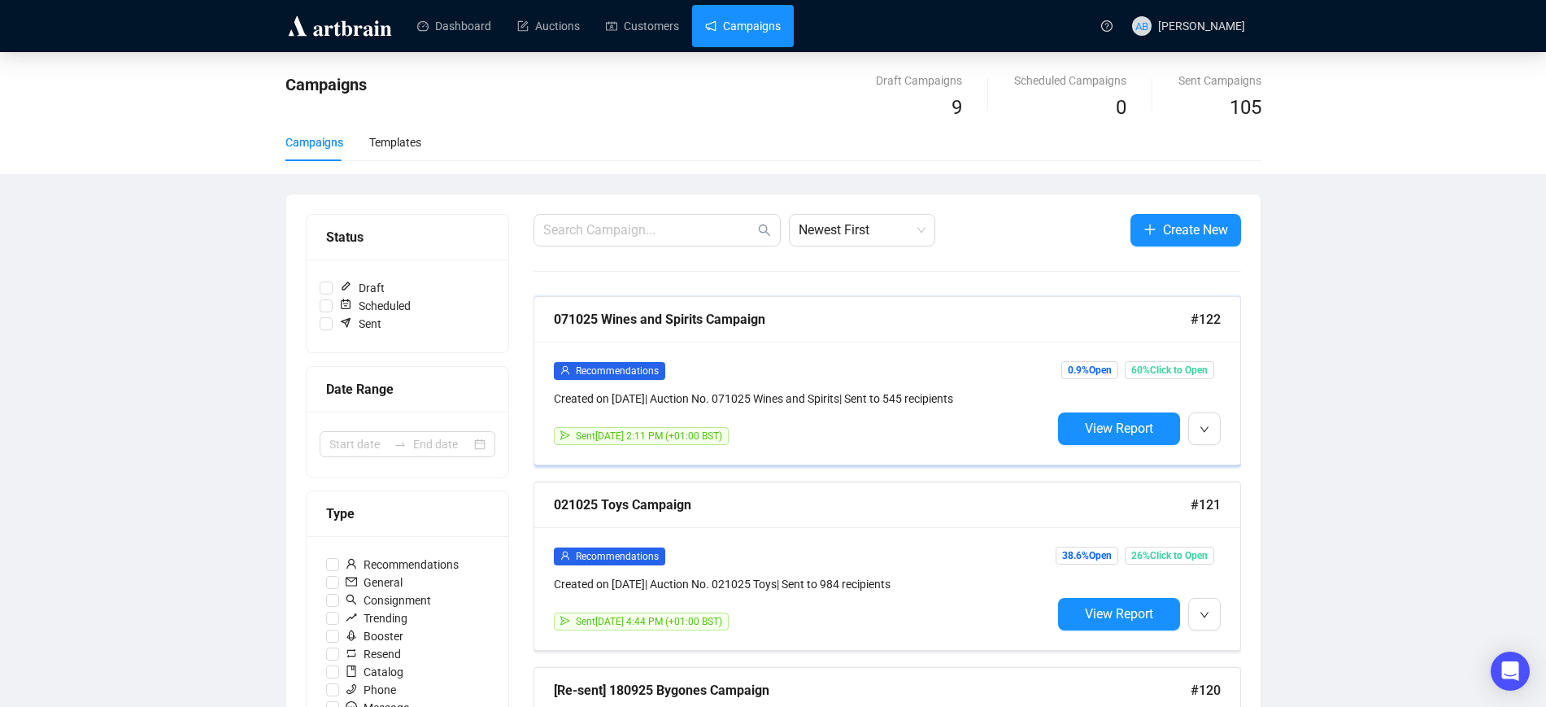
click at [933, 371] on div "Recommendations" at bounding box center [803, 370] width 498 height 19
